Goal: Navigation & Orientation: Find specific page/section

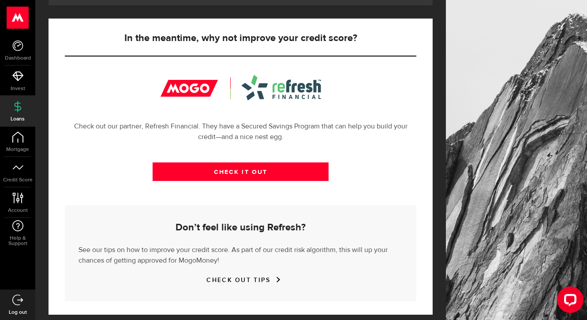
scroll to position [286, 0]
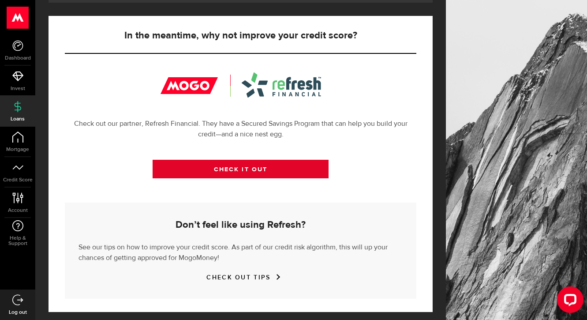
click at [171, 176] on link "CHECK IT OUT" at bounding box center [240, 169] width 176 height 19
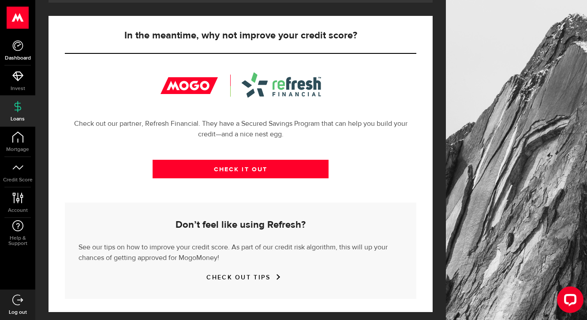
click at [15, 56] on span "Dashboard" at bounding box center [17, 58] width 35 height 5
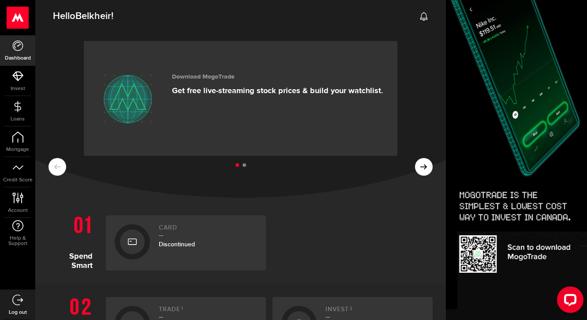
click at [129, 241] on icon at bounding box center [132, 241] width 9 height 14
click at [166, 225] on h2 "Card" at bounding box center [208, 230] width 98 height 12
click at [166, 224] on h2 "Card" at bounding box center [208, 230] width 98 height 12
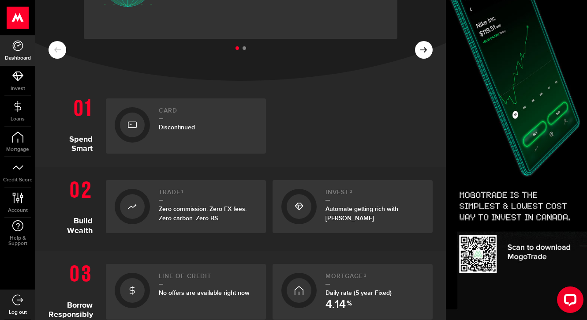
scroll to position [230, 0]
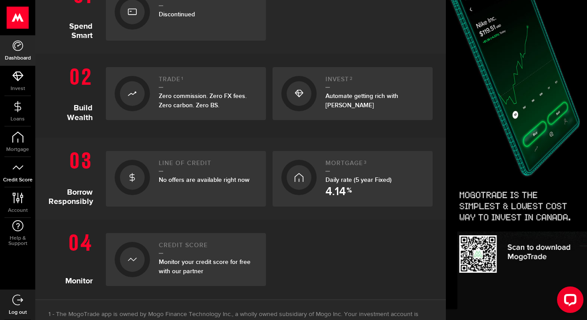
click at [16, 171] on icon at bounding box center [17, 167] width 11 height 11
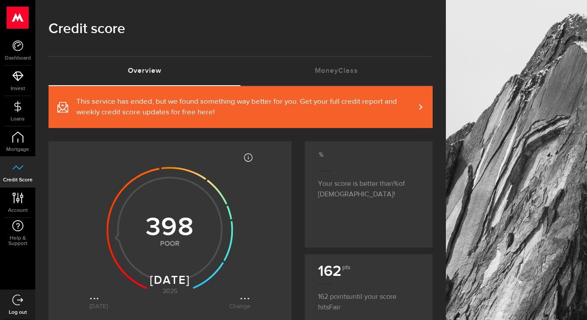
click at [190, 223] on use at bounding box center [170, 229] width 126 height 126
click at [26, 196] on link "Account Compte" at bounding box center [17, 202] width 35 height 30
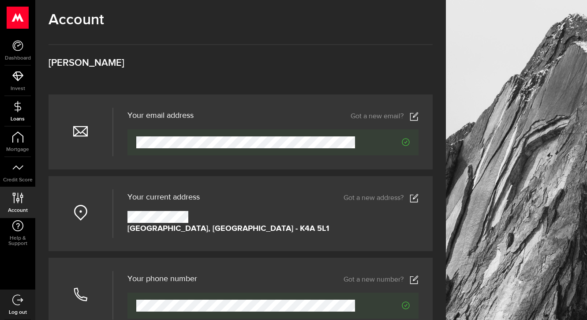
click at [14, 118] on span "Loans" at bounding box center [17, 118] width 35 height 5
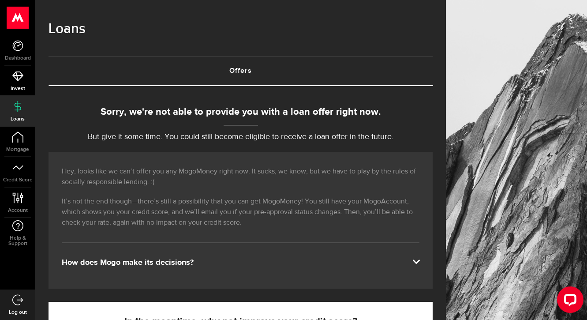
click at [17, 90] on span "Invest" at bounding box center [17, 88] width 35 height 5
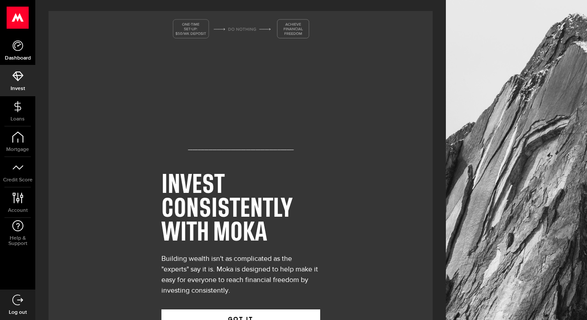
click at [16, 52] on link "Dashboard" at bounding box center [17, 50] width 35 height 30
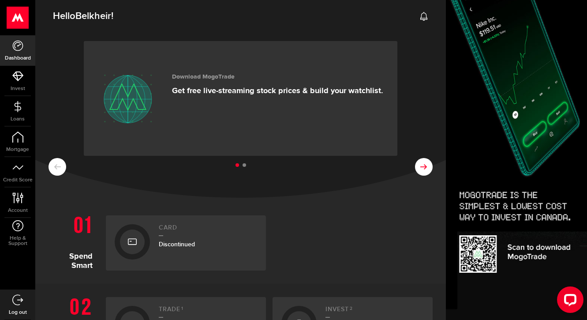
click at [422, 163] on icon at bounding box center [423, 166] width 7 height 7
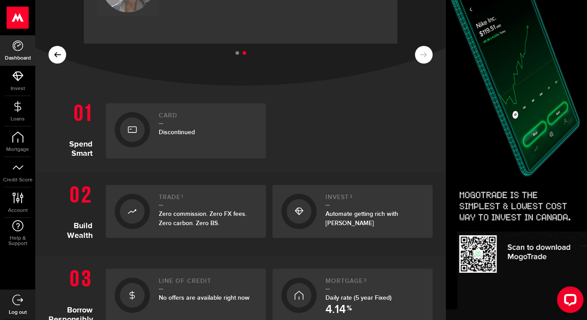
scroll to position [115, 0]
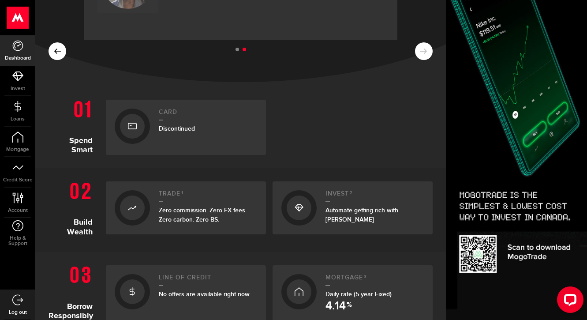
click at [176, 129] on span "Discontinued" at bounding box center [177, 128] width 36 height 7
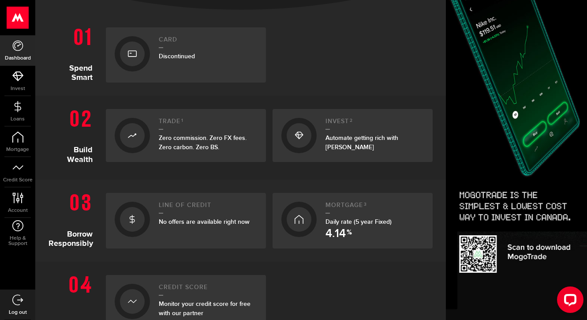
scroll to position [186, 0]
